Goal: Communication & Community: Answer question/provide support

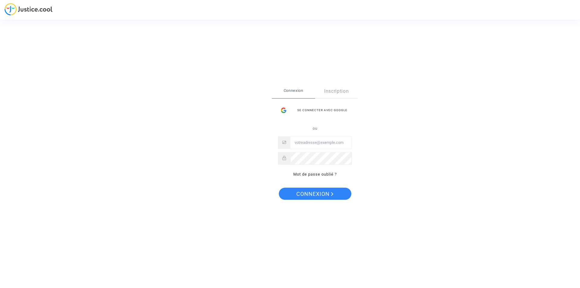
type input "[EMAIL_ADDRESS][DOMAIN_NAME]"
click at [321, 199] on span "Connexion" at bounding box center [314, 194] width 37 height 13
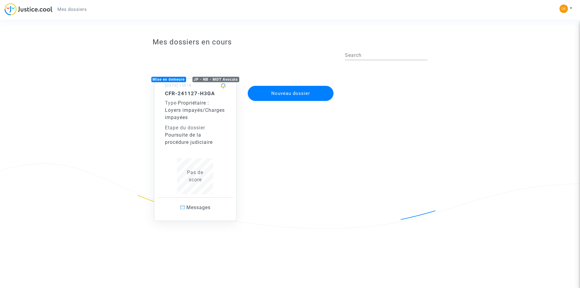
click at [183, 105] on span "Propriétaire : Loyers impayés/Charges impayées" at bounding box center [195, 110] width 60 height 20
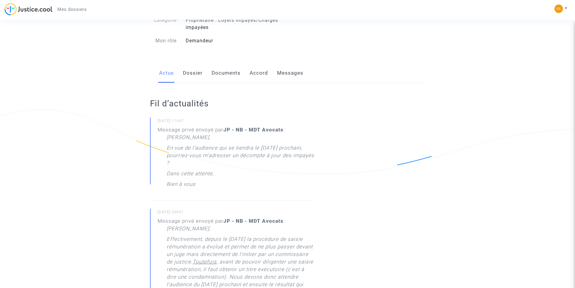
scroll to position [91, 0]
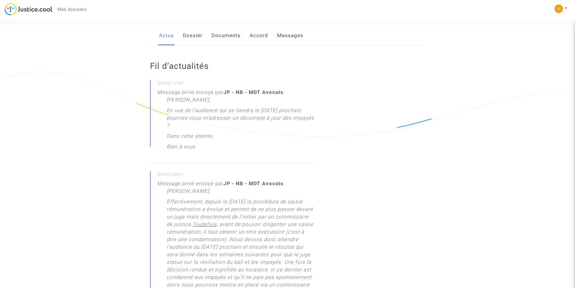
click at [291, 44] on link "Messages" at bounding box center [290, 36] width 26 height 20
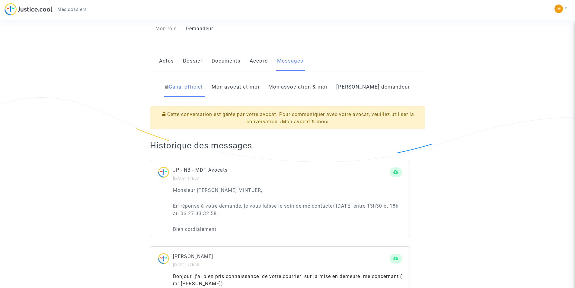
scroll to position [91, 0]
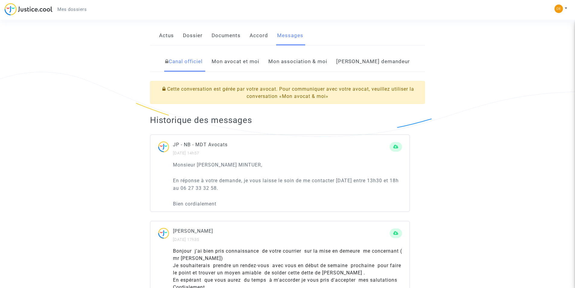
click at [258, 67] on link "Mon avocat et moi" at bounding box center [236, 62] width 48 height 20
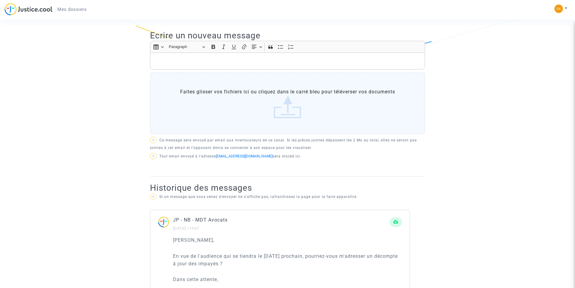
scroll to position [121, 0]
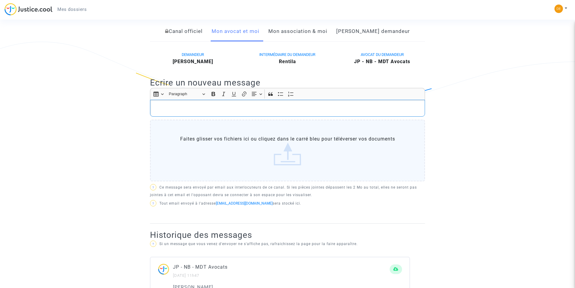
click at [234, 112] on p "Rich Text Editor, main" at bounding box center [287, 108] width 269 height 8
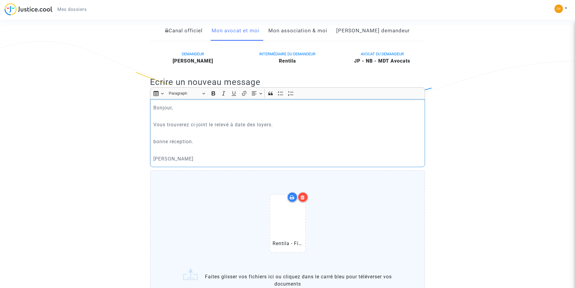
scroll to position [211, 0]
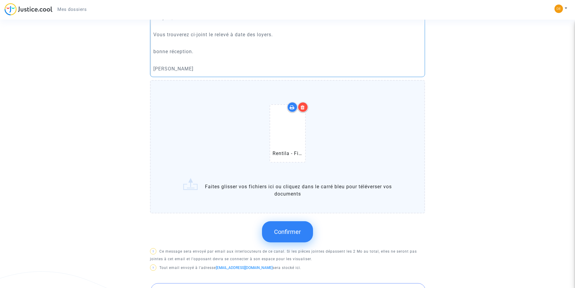
click at [295, 233] on button "Confirmer" at bounding box center [287, 231] width 51 height 21
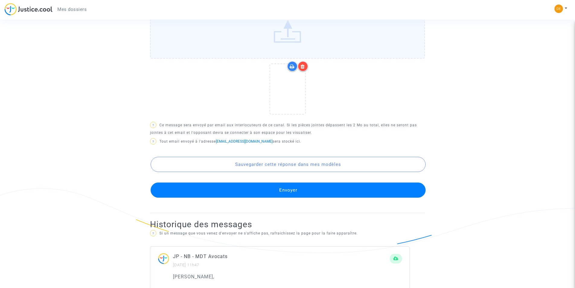
scroll to position [332, 0]
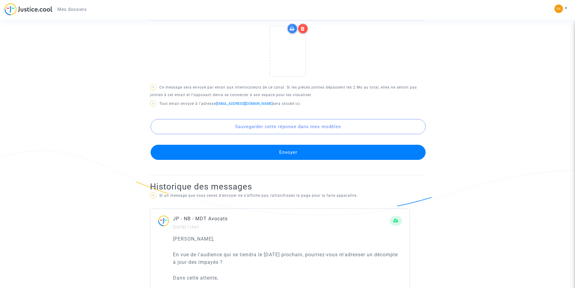
click at [301, 160] on button "Envoyer" at bounding box center [288, 152] width 275 height 15
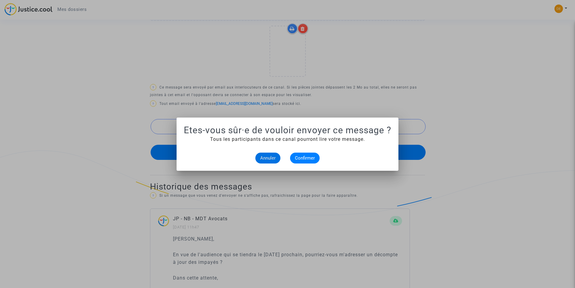
click at [267, 160] on span "Annuler" at bounding box center [267, 157] width 15 height 5
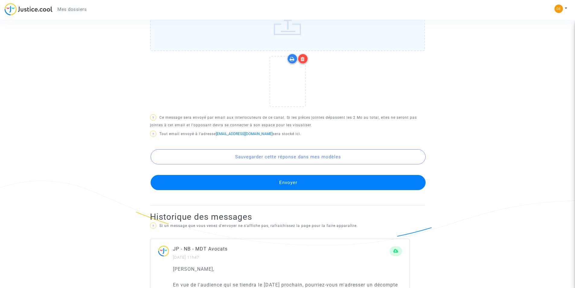
scroll to position [393, 0]
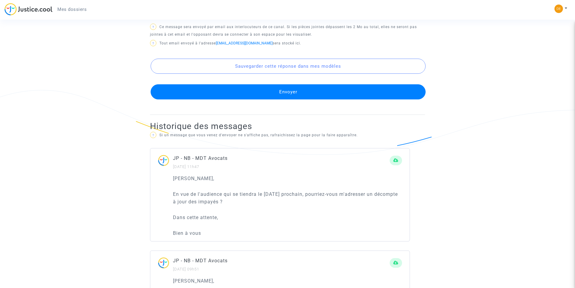
click at [291, 99] on button "Envoyer" at bounding box center [288, 91] width 275 height 15
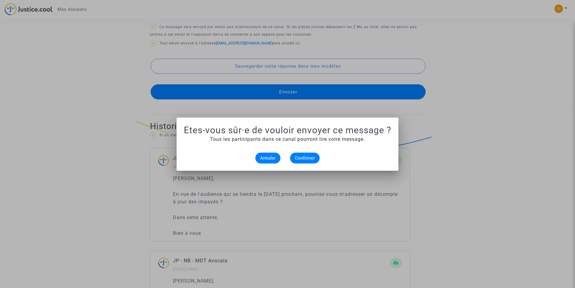
scroll to position [0, 0]
click at [314, 155] on span "Confirmer" at bounding box center [305, 157] width 20 height 5
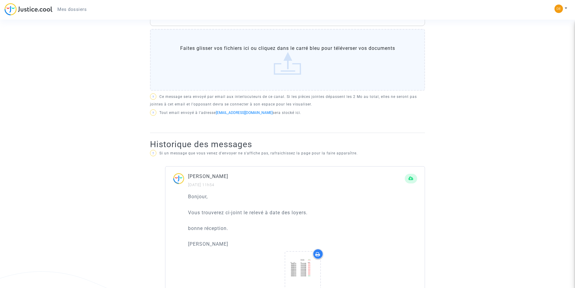
scroll to position [121, 0]
